Goal: Task Accomplishment & Management: Complete application form

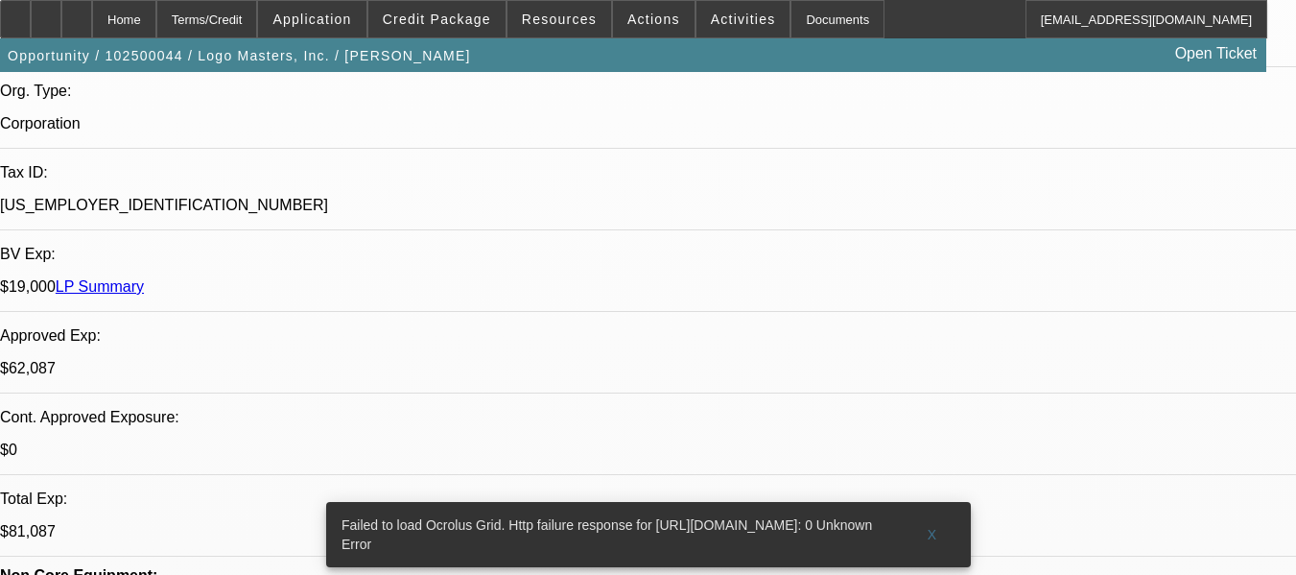
select select "0"
select select "0.1"
select select "0"
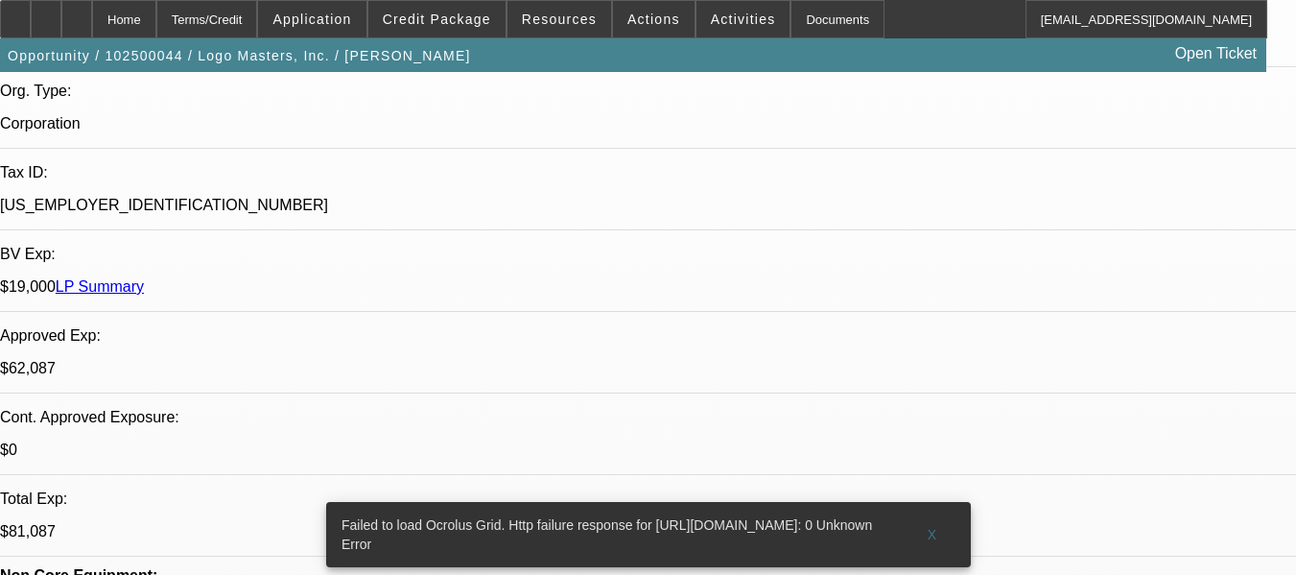
select select "0.1"
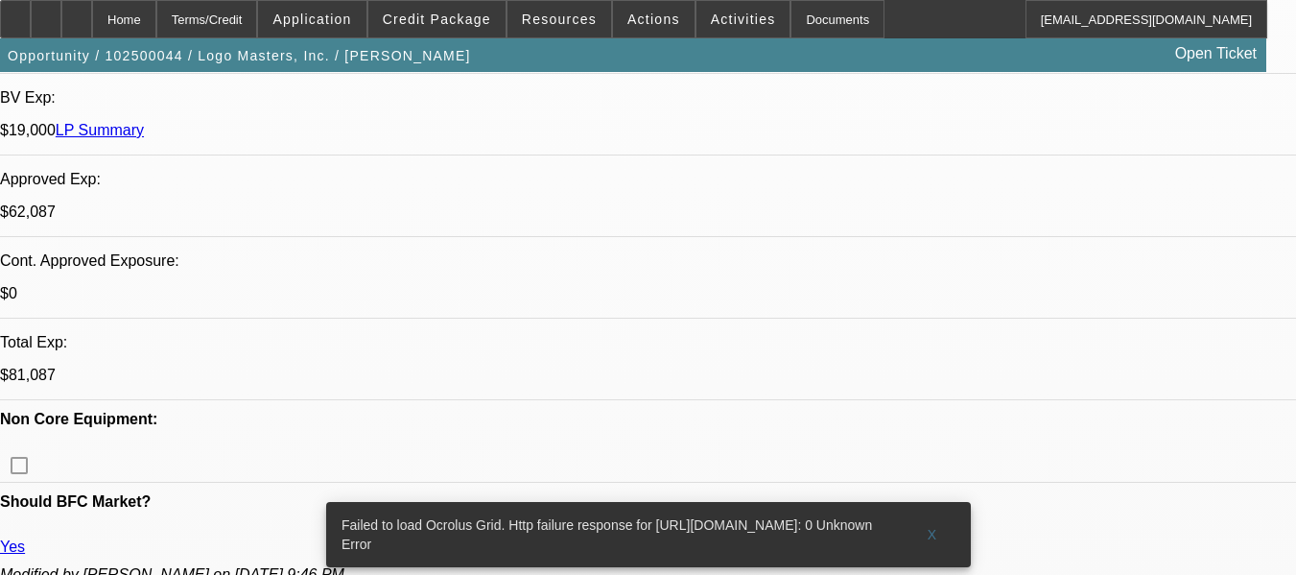
select select "1"
select select "4"
select select "1"
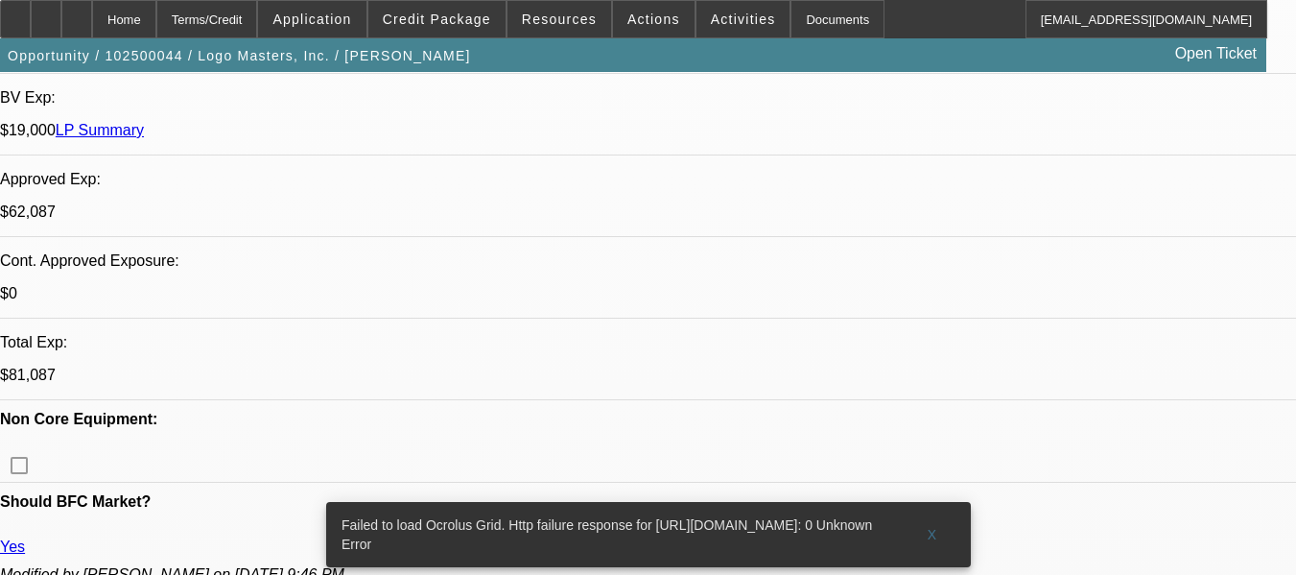
select select "4"
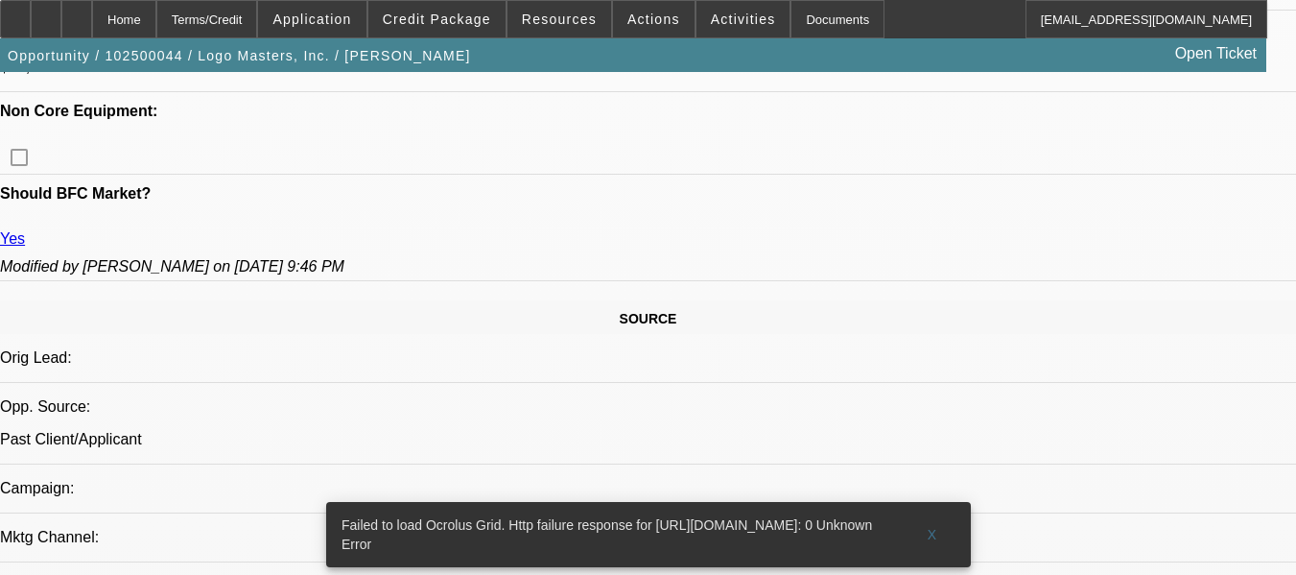
scroll to position [1166, 0]
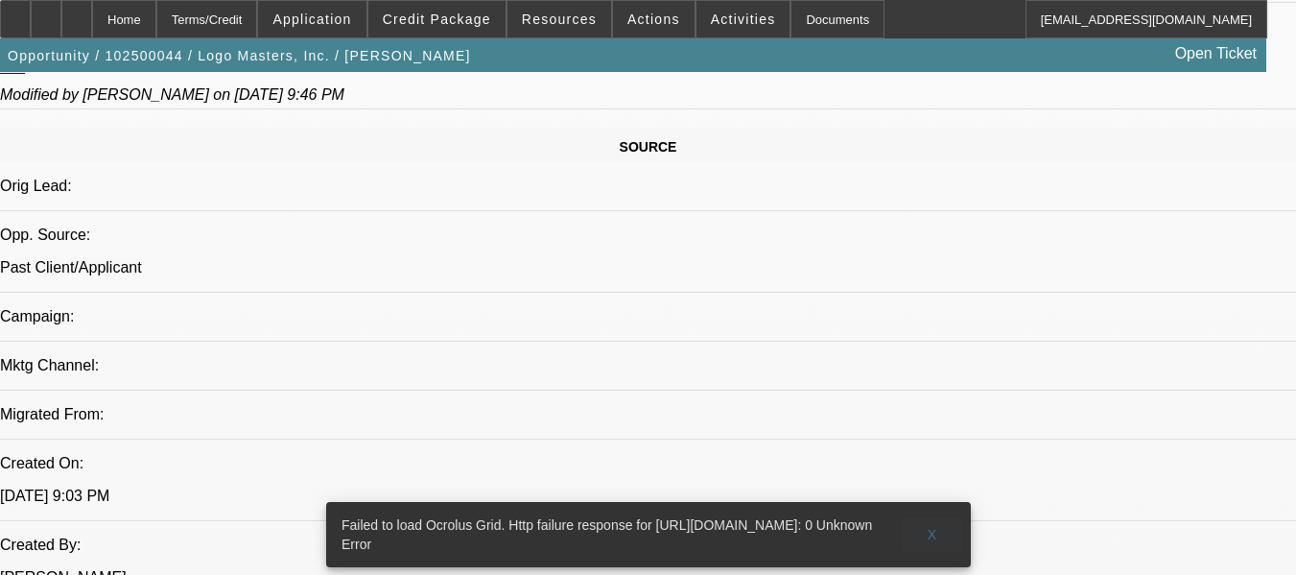
click at [938, 511] on span at bounding box center [932, 534] width 61 height 46
